Goal: Transaction & Acquisition: Purchase product/service

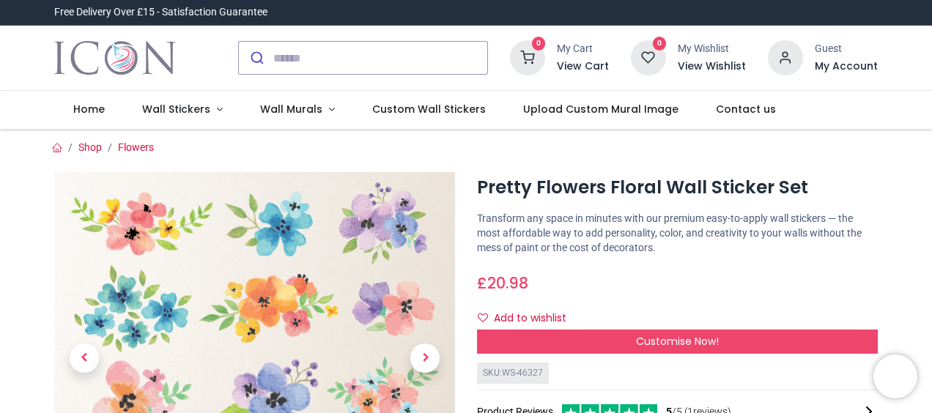
click at [743, 260] on div "Pretty Flowers Floral Wall Sticker Set [URL][DOMAIN_NAME] [URL][DOMAIN_NAME] Tr…" at bounding box center [677, 398] width 423 height 452
click at [542, 190] on h1 "Pretty Flowers Floral Wall Sticker Set" at bounding box center [677, 187] width 401 height 25
drag, startPoint x: 265, startPoint y: 305, endPoint x: 576, endPoint y: 163, distance: 342.5
click at [576, 163] on div "Pretty Flowers Floral Wall Sticker Set £ 20.98" at bounding box center [465, 389] width 845 height 469
